Goal: Find specific page/section: Find specific page/section

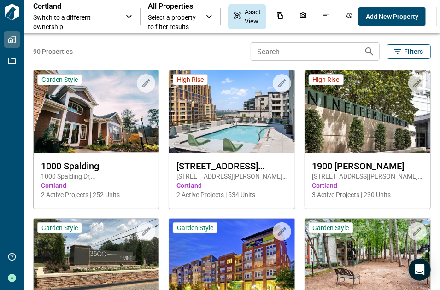
scroll to position [174, 0]
